Goal: Find specific page/section: Find specific page/section

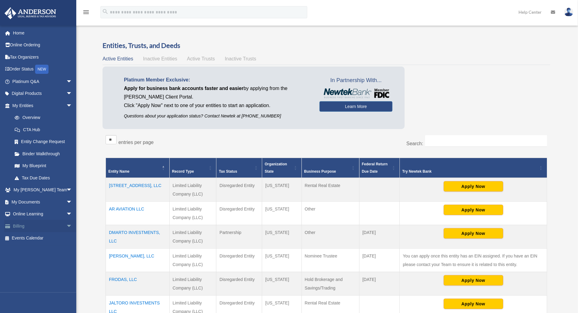
click at [21, 224] on link "Billing arrow_drop_down" at bounding box center [42, 226] width 77 height 12
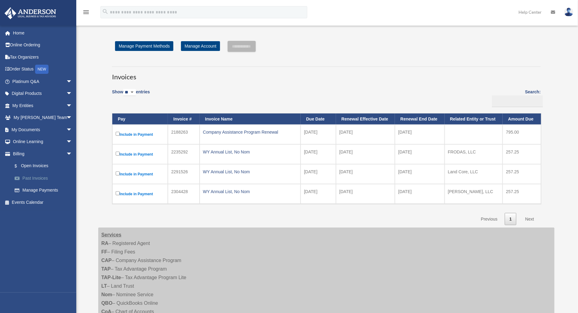
click at [36, 179] on link "Past Invoices" at bounding box center [45, 178] width 73 height 12
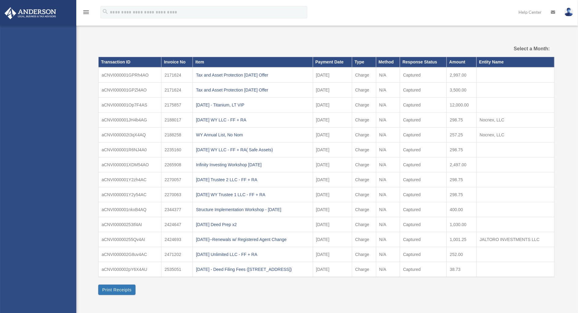
select select
